Goal: Transaction & Acquisition: Subscribe to service/newsletter

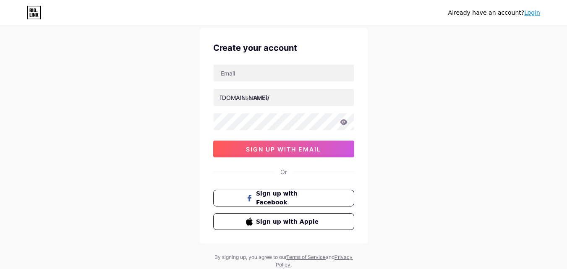
scroll to position [42, 0]
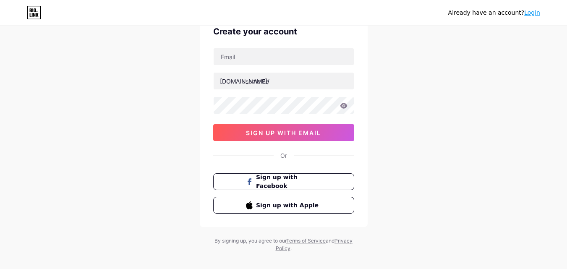
click at [533, 16] on link "Login" at bounding box center [532, 12] width 16 height 7
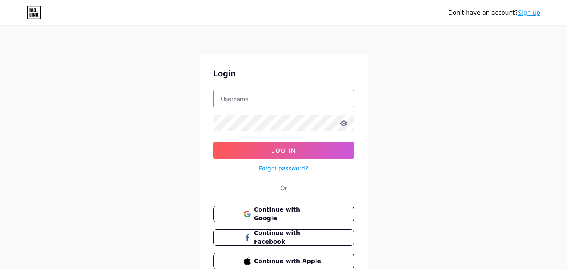
type input "[EMAIL_ADDRESS][DOMAIN_NAME]"
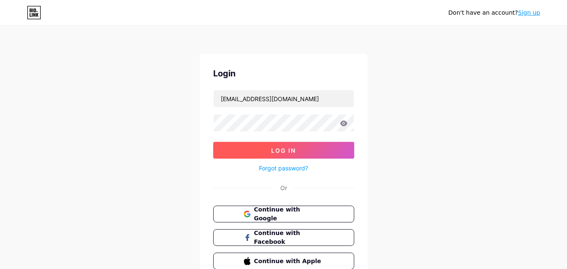
click at [279, 146] on button "Log In" at bounding box center [283, 150] width 141 height 17
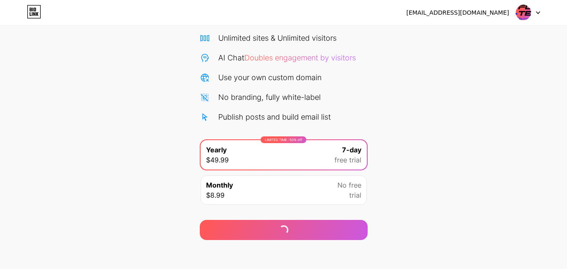
scroll to position [69, 0]
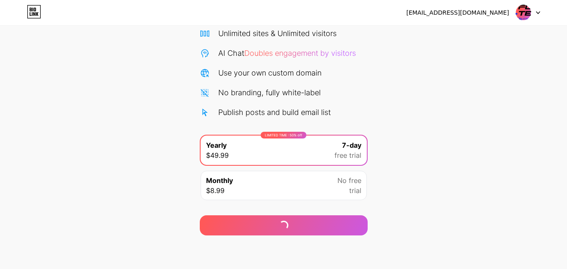
click at [532, 13] on div at bounding box center [528, 12] width 24 height 15
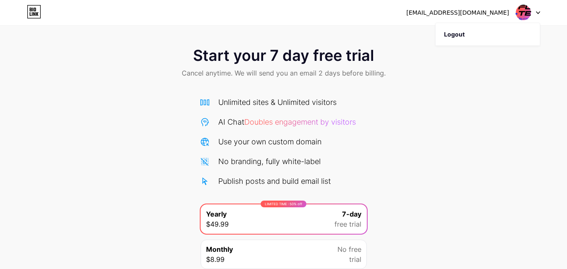
click at [421, 124] on div "Start your 7 day free trial Cancel anytime. We will send you an email 2 days be…" at bounding box center [283, 172] width 567 height 266
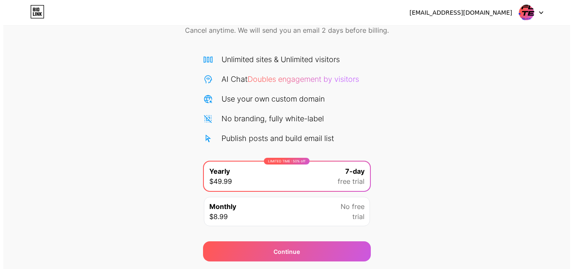
scroll to position [69, 0]
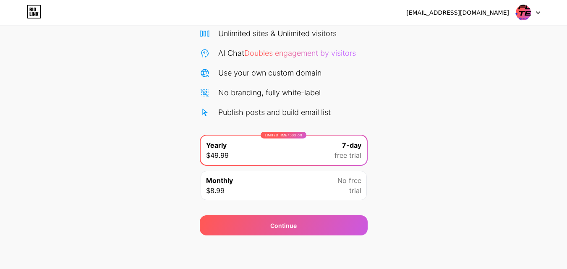
click at [328, 238] on div "[EMAIL_ADDRESS][DOMAIN_NAME] Logout Link Copied Start your 7 day free trial Can…" at bounding box center [283, 100] width 567 height 338
click at [328, 237] on div "[EMAIL_ADDRESS][DOMAIN_NAME] Logout Link Copied Start your 7 day free trial Can…" at bounding box center [283, 100] width 567 height 338
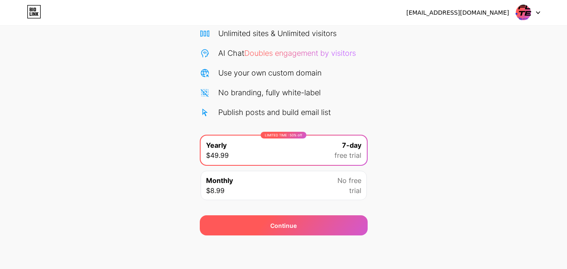
click at [327, 230] on div "Continue" at bounding box center [284, 225] width 168 height 20
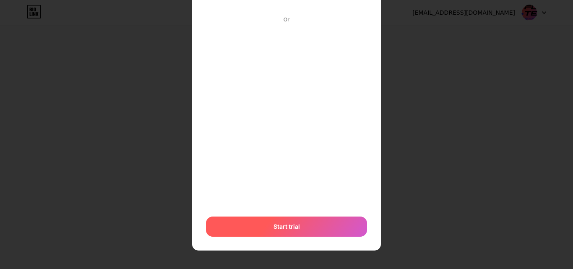
click at [308, 224] on div "Start trial" at bounding box center [286, 227] width 161 height 20
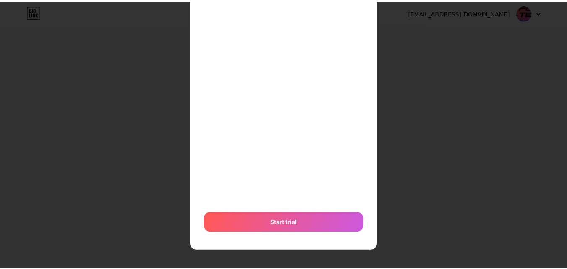
scroll to position [0, 0]
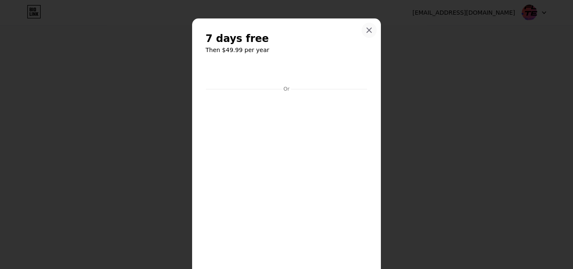
click at [369, 33] on icon at bounding box center [369, 30] width 7 height 7
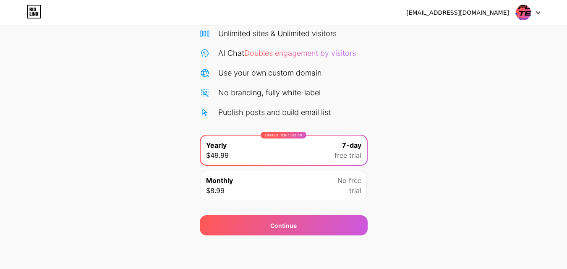
click at [528, 18] on img at bounding box center [523, 13] width 16 height 16
